Goal: Information Seeking & Learning: Find specific fact

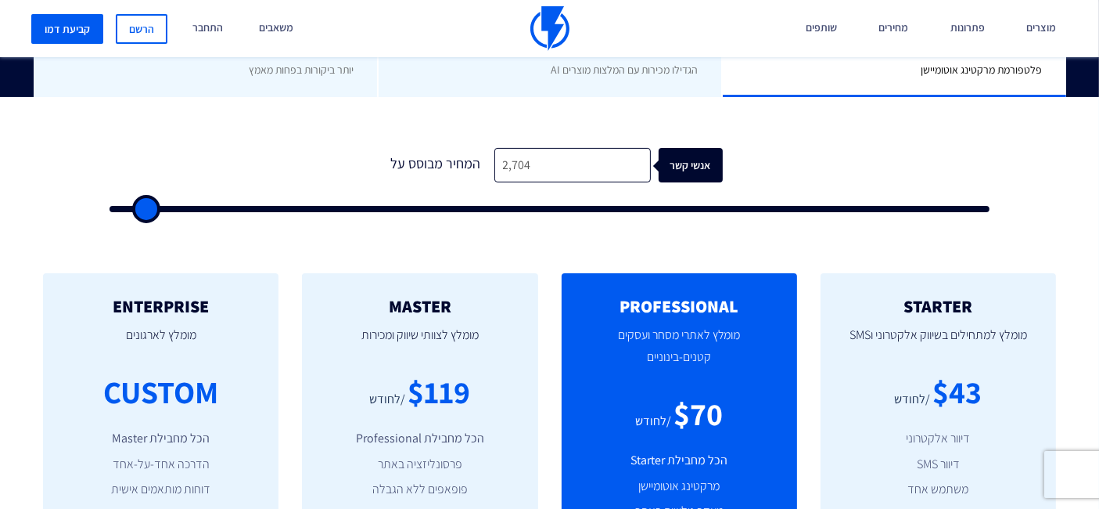
scroll to position [261, 0]
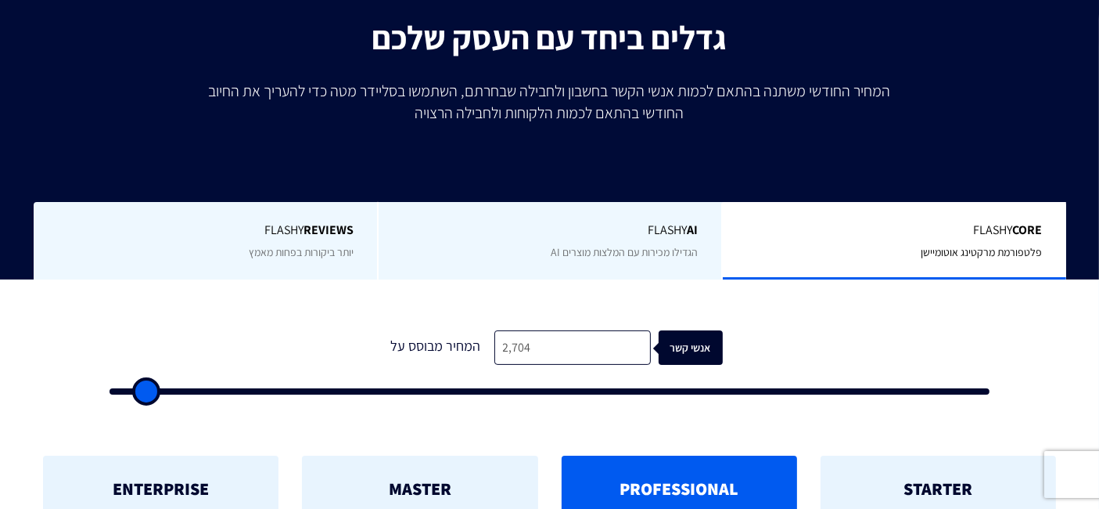
type input "2,704"
type input "2"
type input "500"
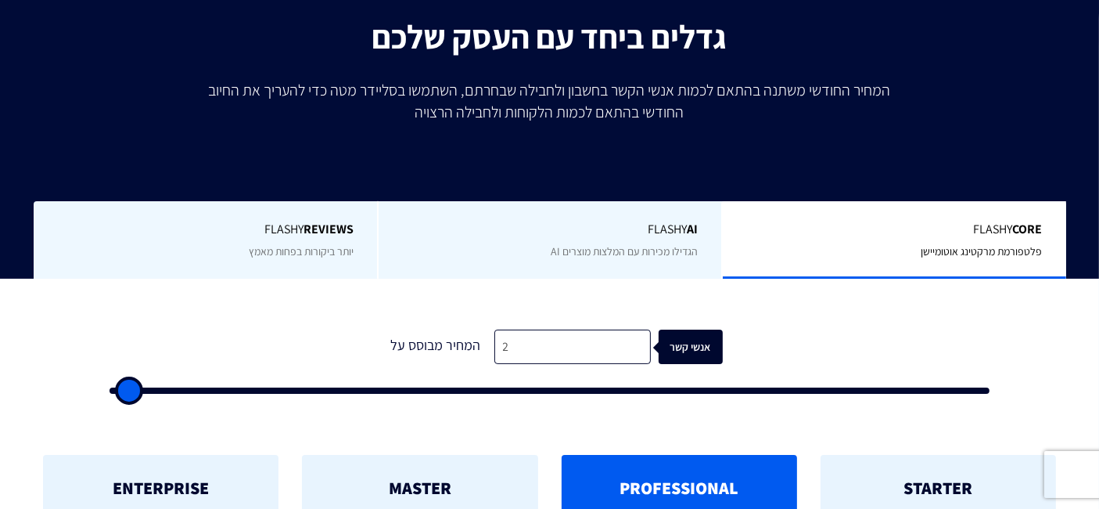
type input "24"
type input "500"
type input "240"
type input "500"
type input "2,400"
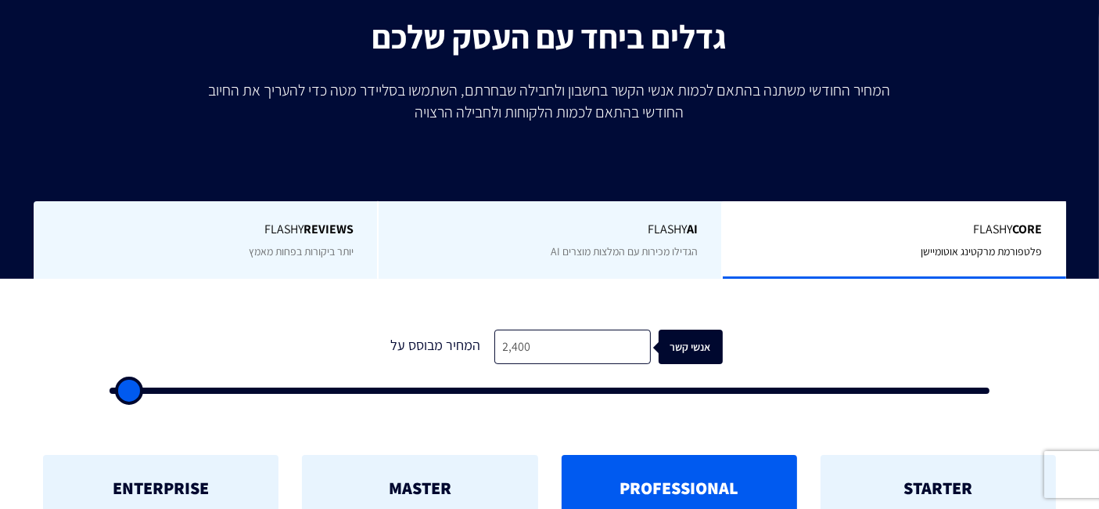
type input "2500"
type input "240"
type input "500"
type input "24"
type input "500"
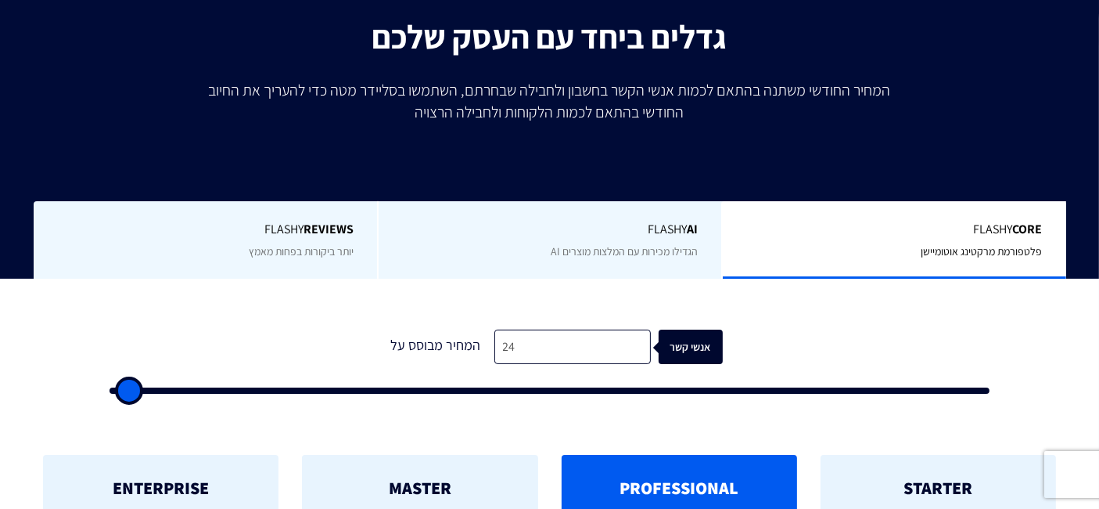
type input "240"
type input "500"
type input "2,400"
type input "2500"
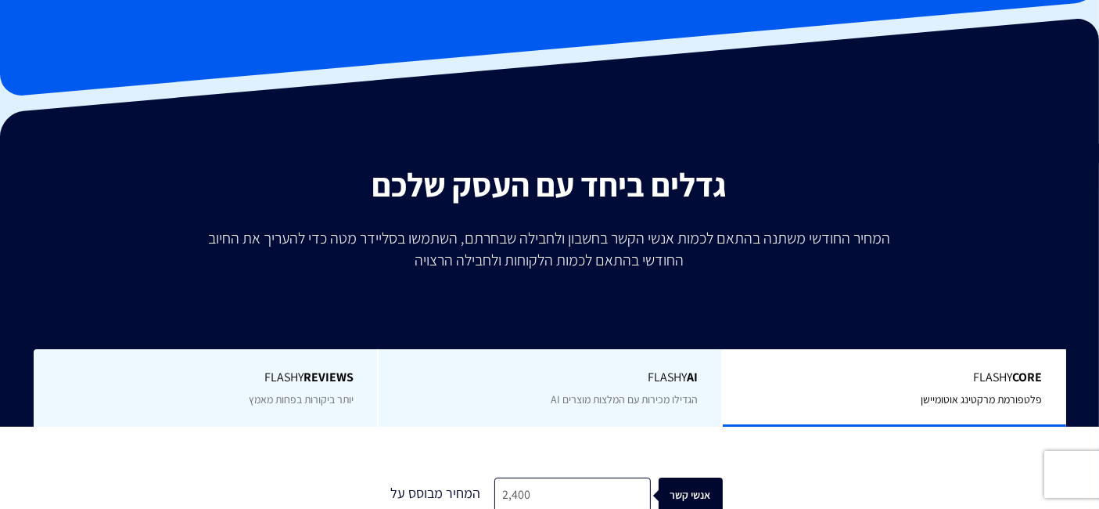
scroll to position [87, 0]
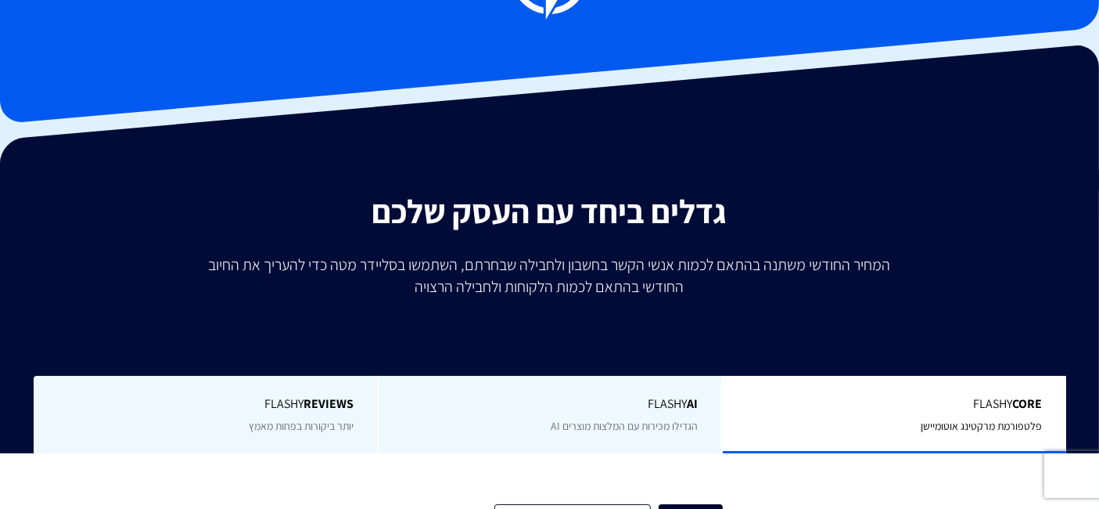
type input "2,400"
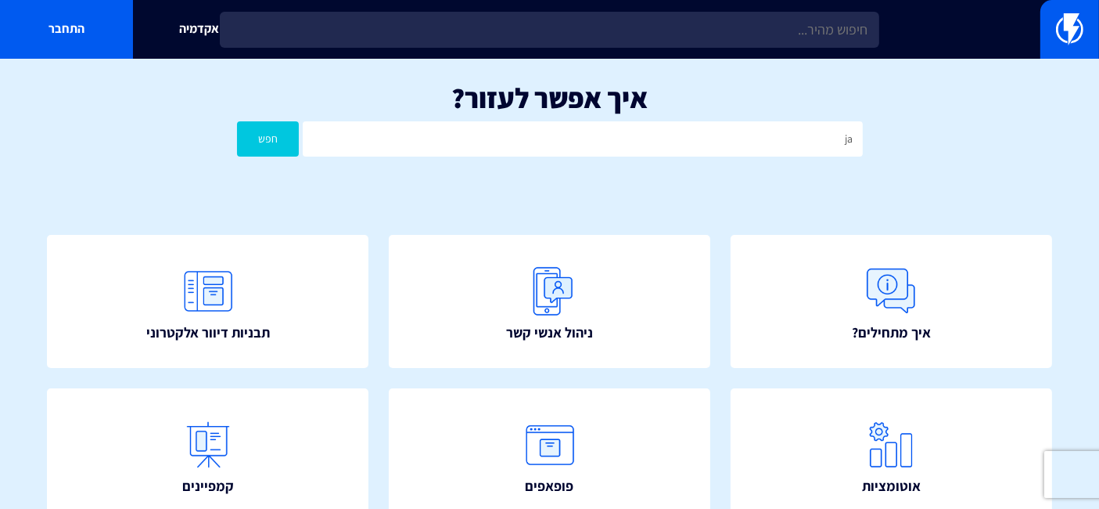
type input "j"
type input "חשבונית"
click at [237, 121] on button "חפש" at bounding box center [268, 138] width 63 height 35
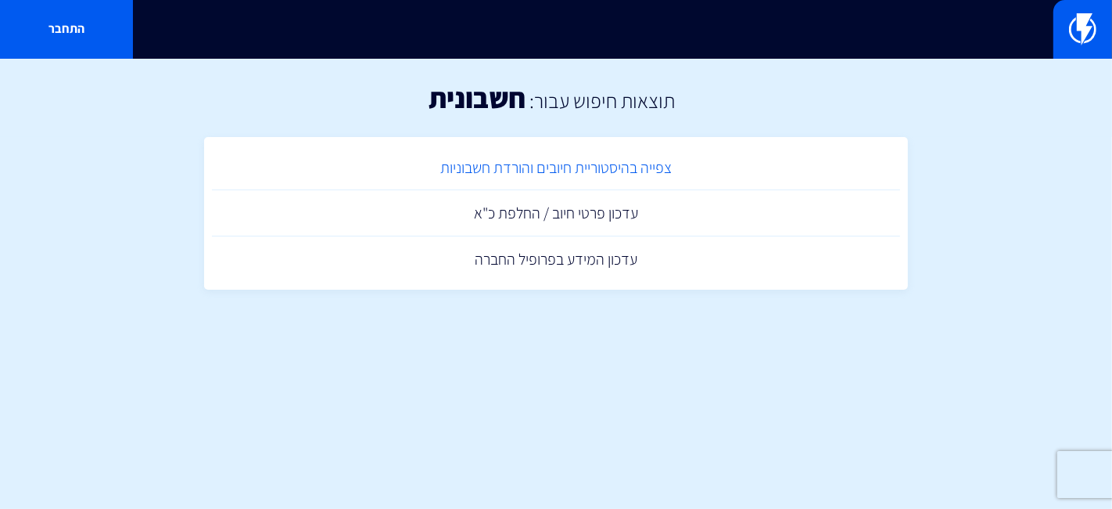
click at [641, 171] on link "צפייה בהיסטוריית חיובים והורדת חשבוניות" at bounding box center [556, 168] width 688 height 46
